Goal: Task Accomplishment & Management: Manage account settings

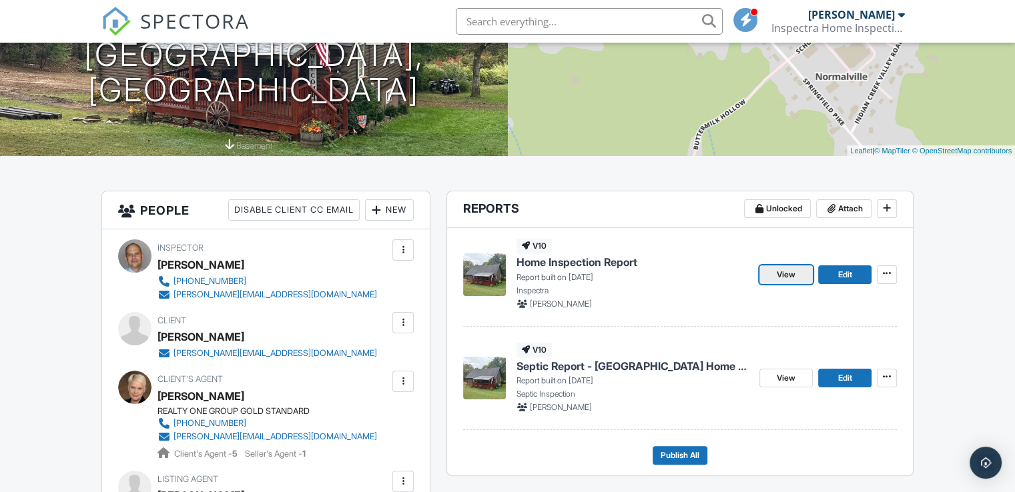
click at [783, 280] on span "View" at bounding box center [785, 274] width 19 height 13
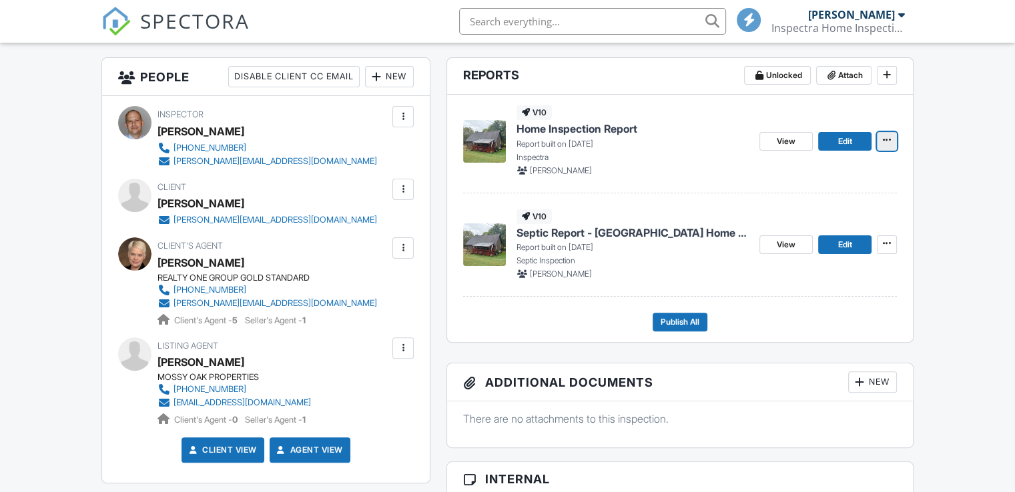
click at [888, 141] on icon at bounding box center [887, 139] width 8 height 9
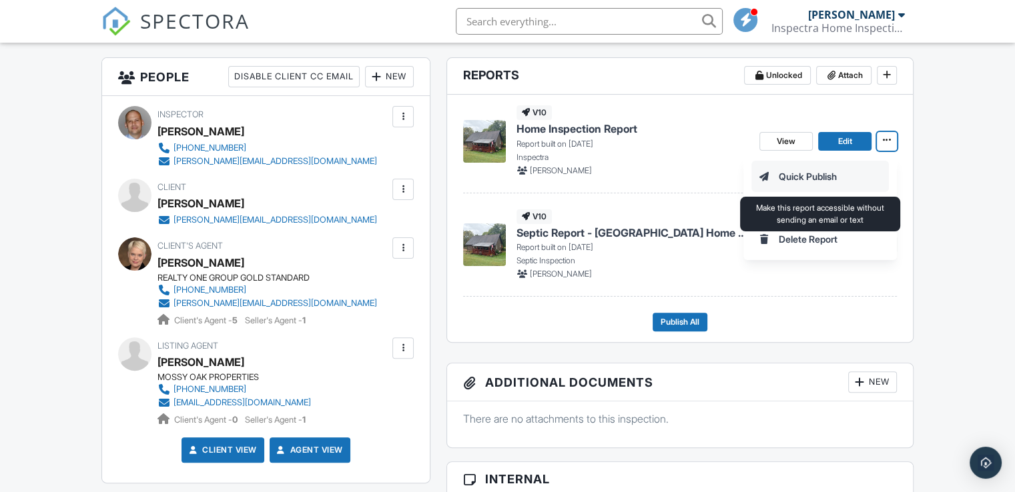
click at [817, 176] on input "Quick Publish" at bounding box center [820, 176] width 136 height 30
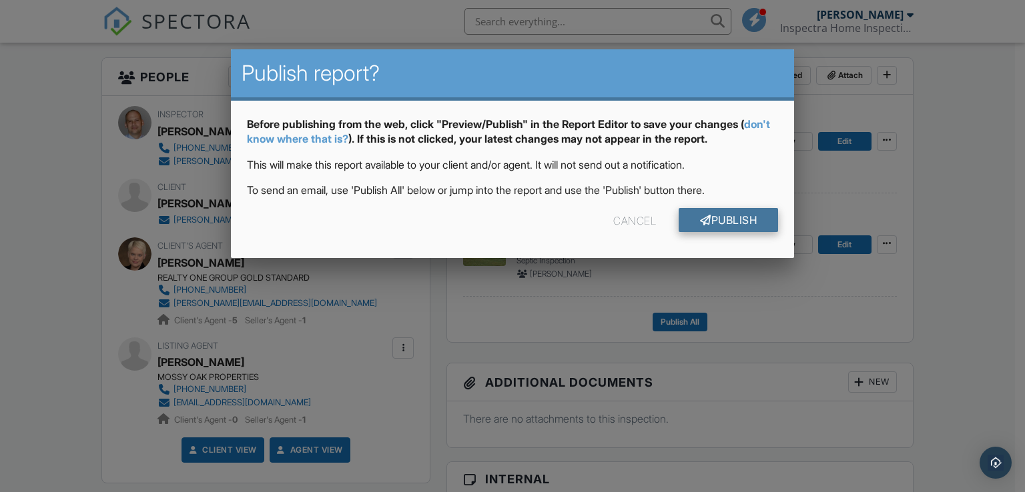
click at [715, 218] on link "Publish" at bounding box center [727, 220] width 99 height 24
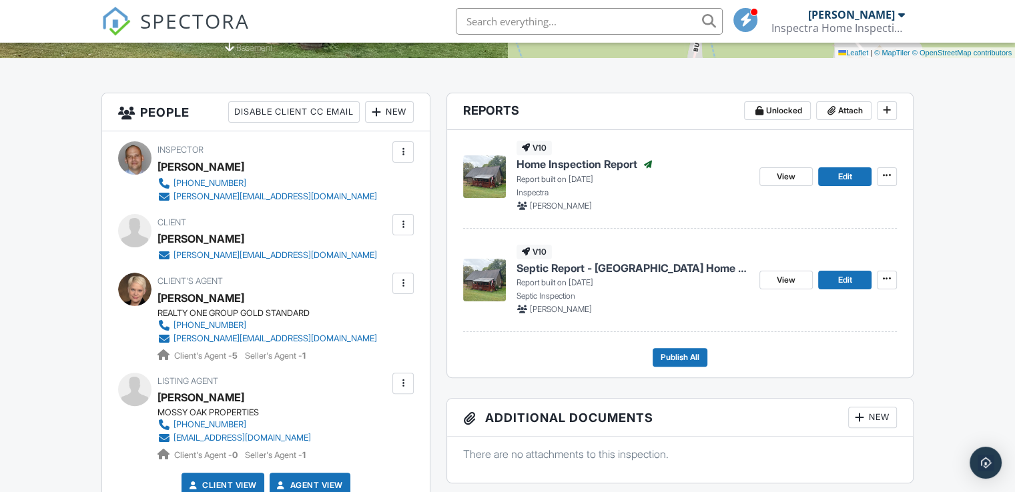
scroll to position [200, 0]
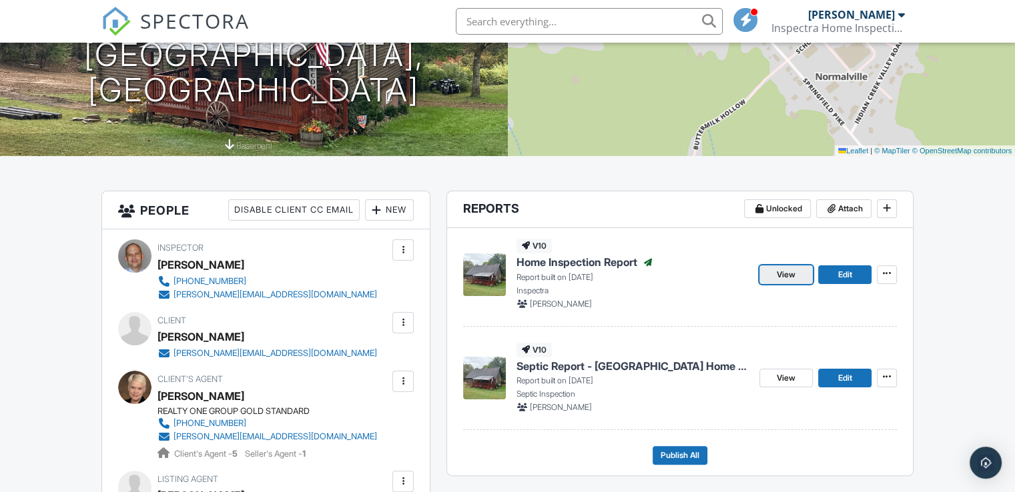
click at [790, 277] on span "View" at bounding box center [785, 274] width 19 height 13
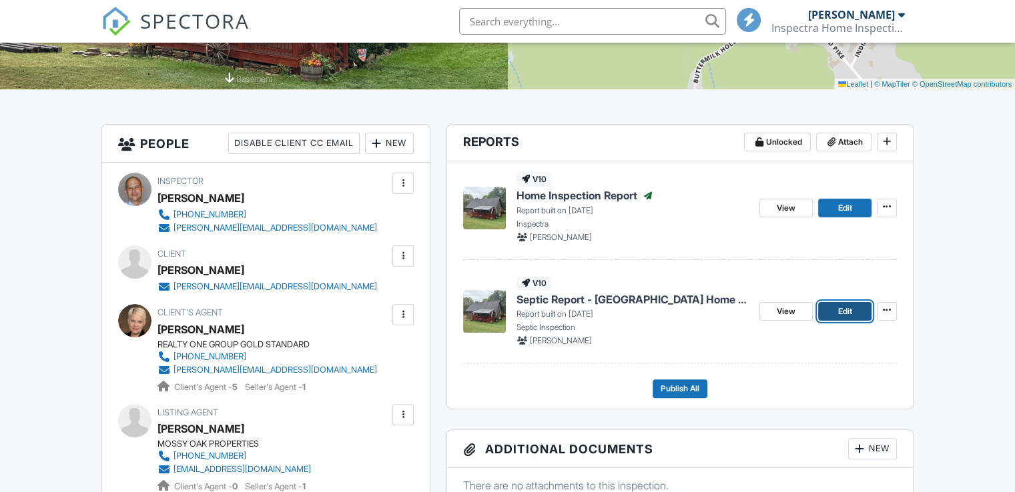
click at [847, 314] on span "Edit" at bounding box center [844, 311] width 14 height 13
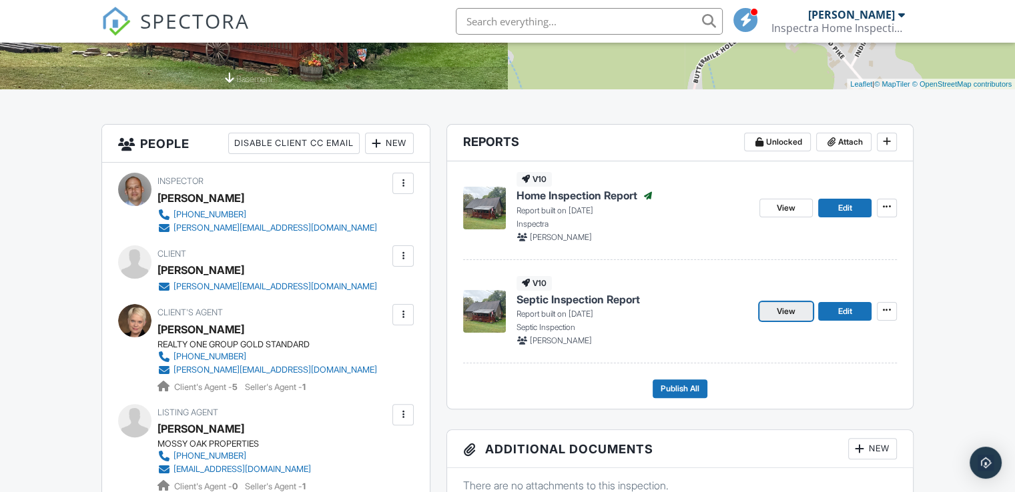
click at [787, 313] on span "View" at bounding box center [785, 311] width 19 height 13
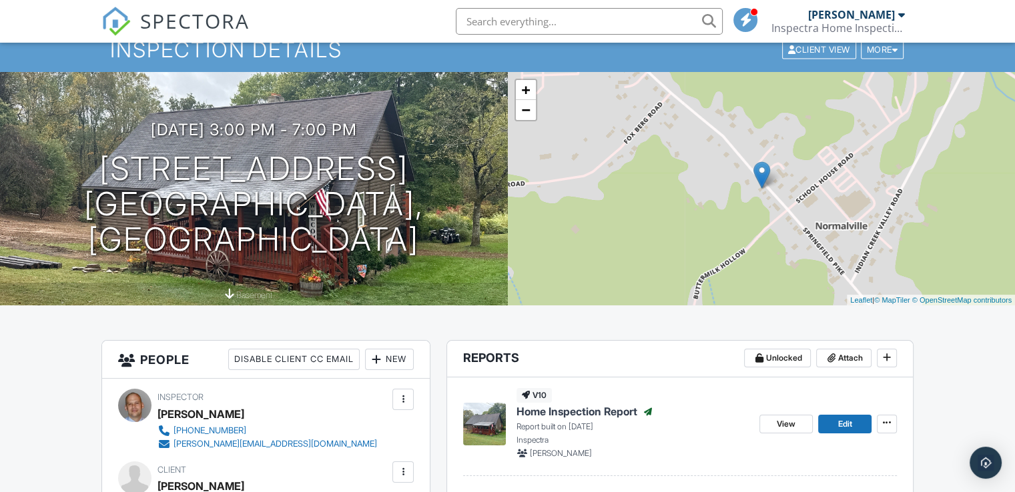
scroll to position [133, 0]
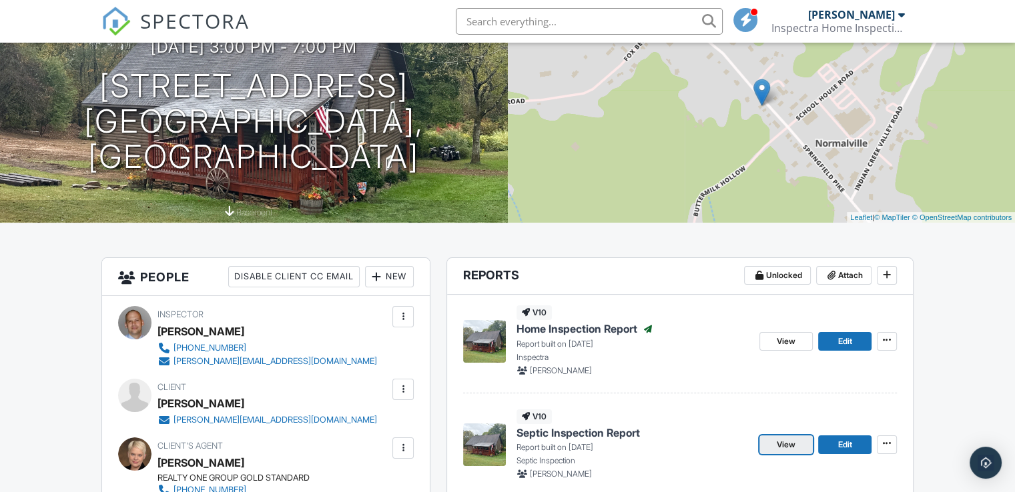
click at [793, 450] on span "View" at bounding box center [785, 444] width 19 height 13
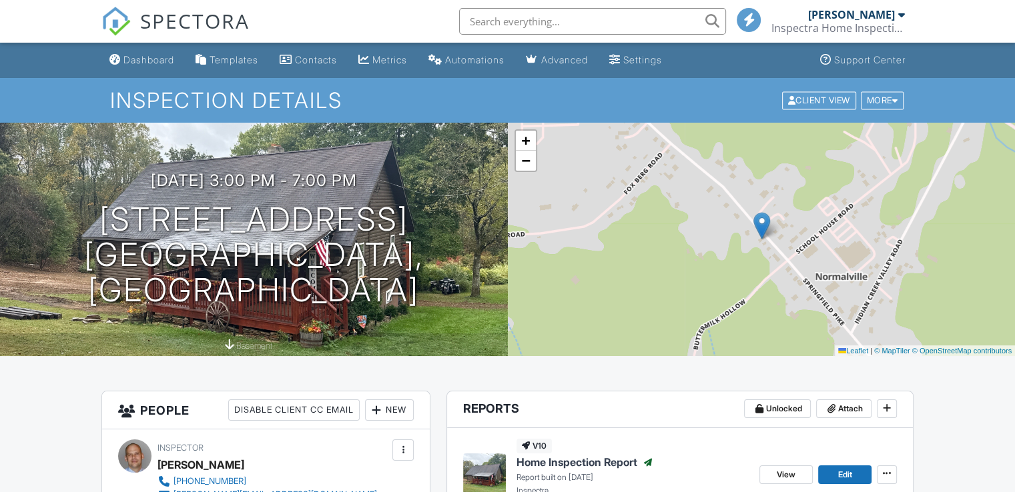
scroll to position [200, 0]
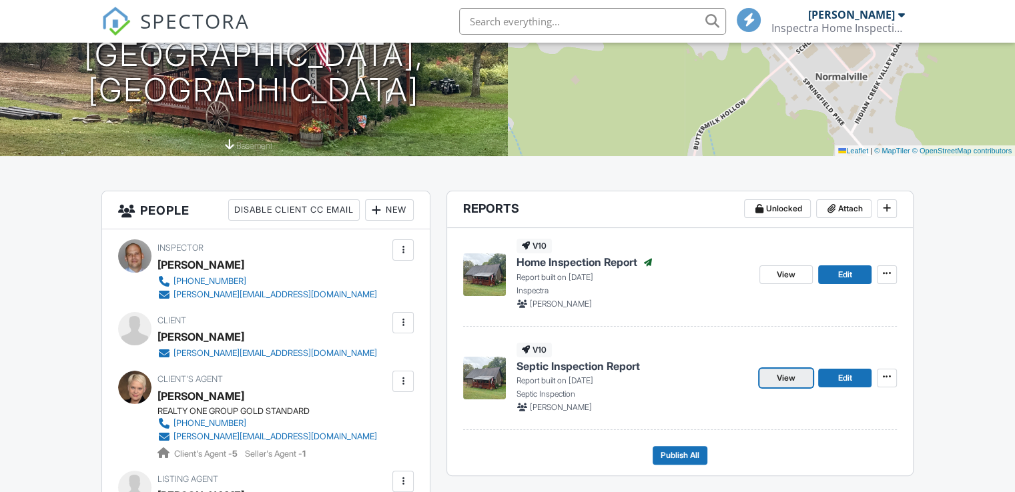
click at [790, 385] on link "View" at bounding box center [785, 378] width 53 height 19
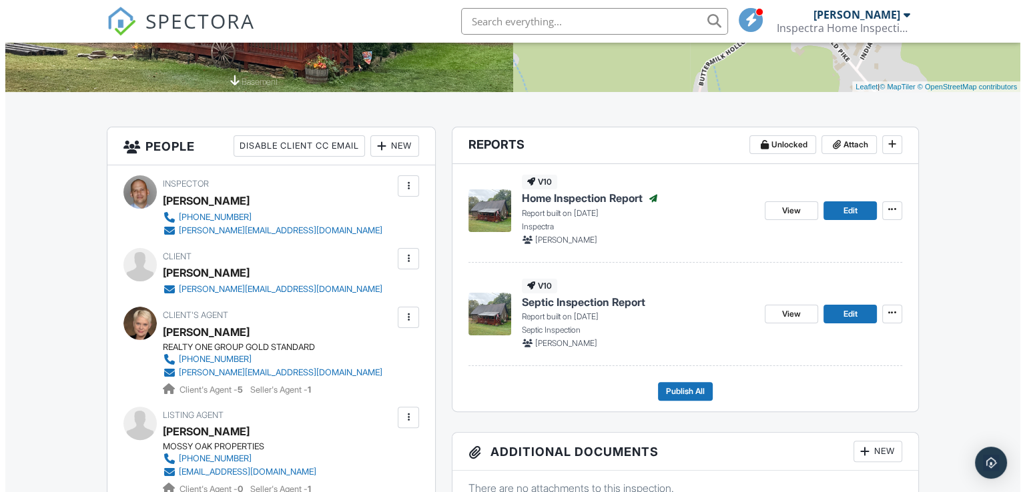
scroll to position [267, 0]
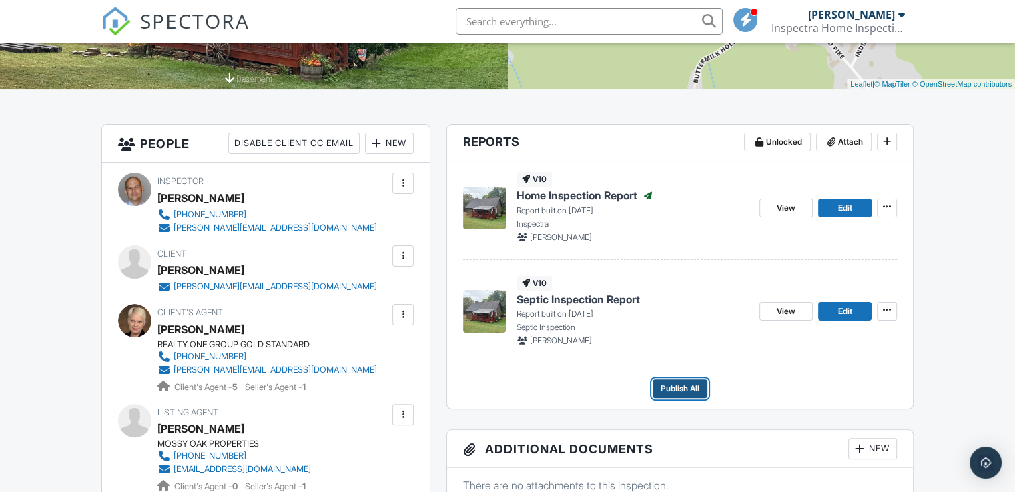
click at [678, 386] on span "Publish All" at bounding box center [679, 388] width 39 height 13
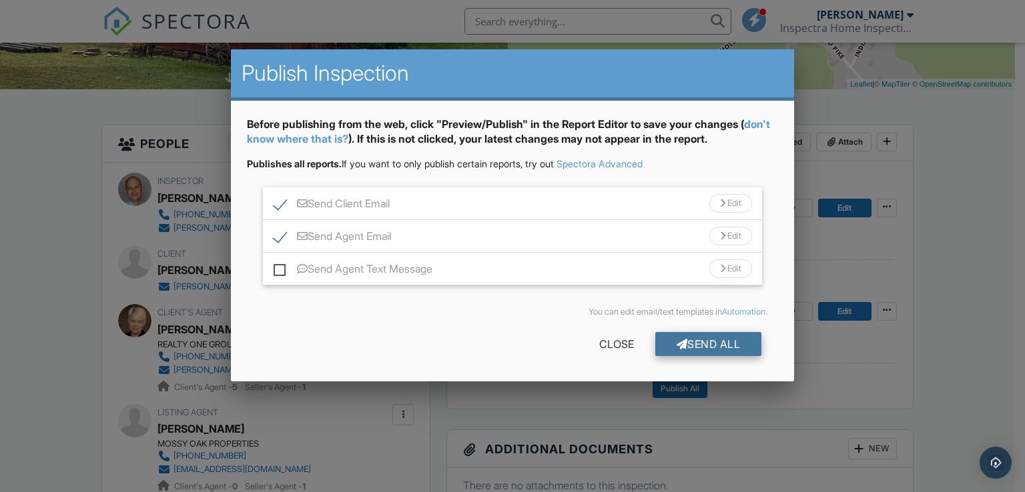
click at [679, 346] on div at bounding box center [681, 344] width 11 height 11
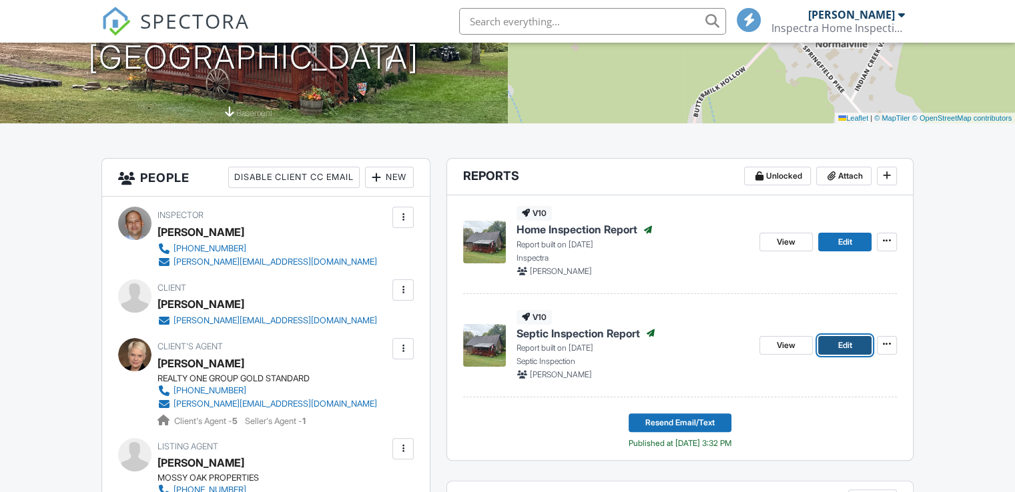
click at [825, 348] on link "Edit" at bounding box center [844, 345] width 53 height 19
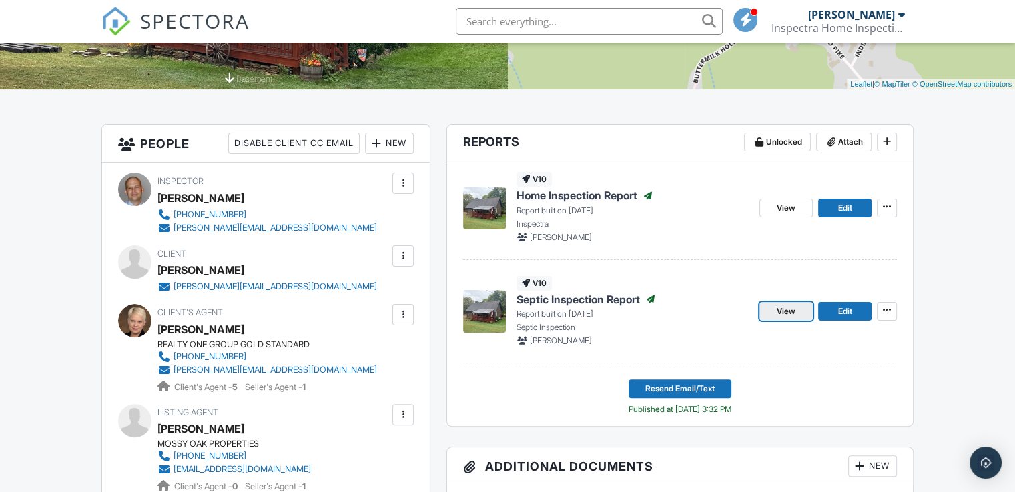
click at [807, 317] on link "View" at bounding box center [785, 311] width 53 height 19
